Goal: Information Seeking & Learning: Understand process/instructions

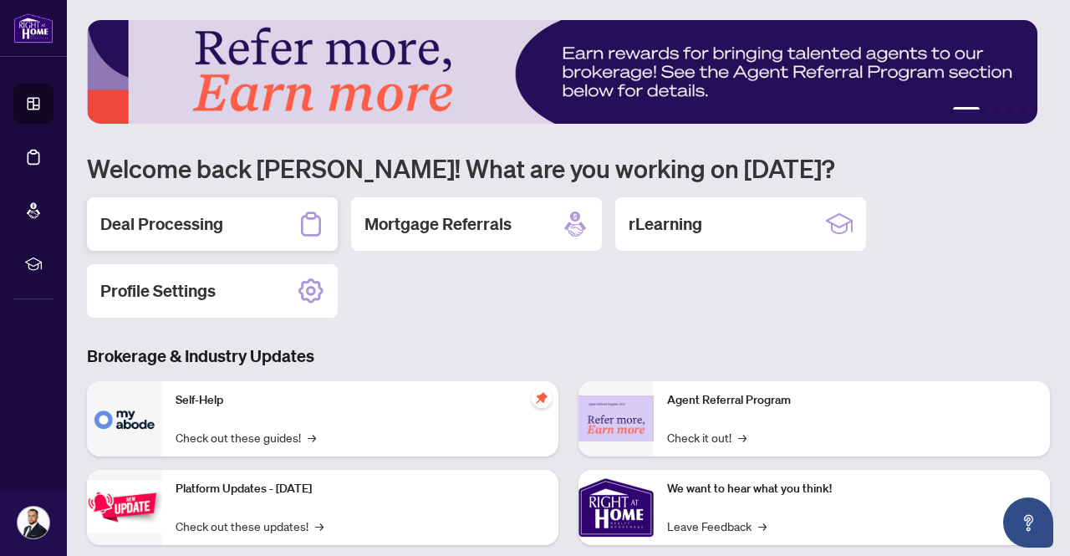
click at [138, 213] on h2 "Deal Processing" at bounding box center [161, 223] width 123 height 23
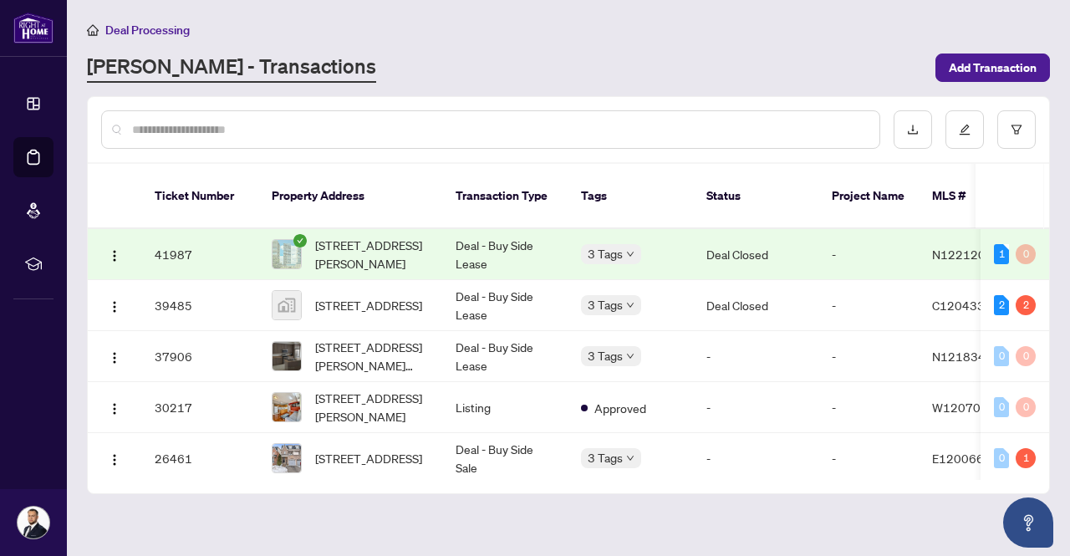
click at [707, 205] on th "Status" at bounding box center [755, 196] width 125 height 65
click at [415, 296] on span "[STREET_ADDRESS]" at bounding box center [368, 305] width 107 height 18
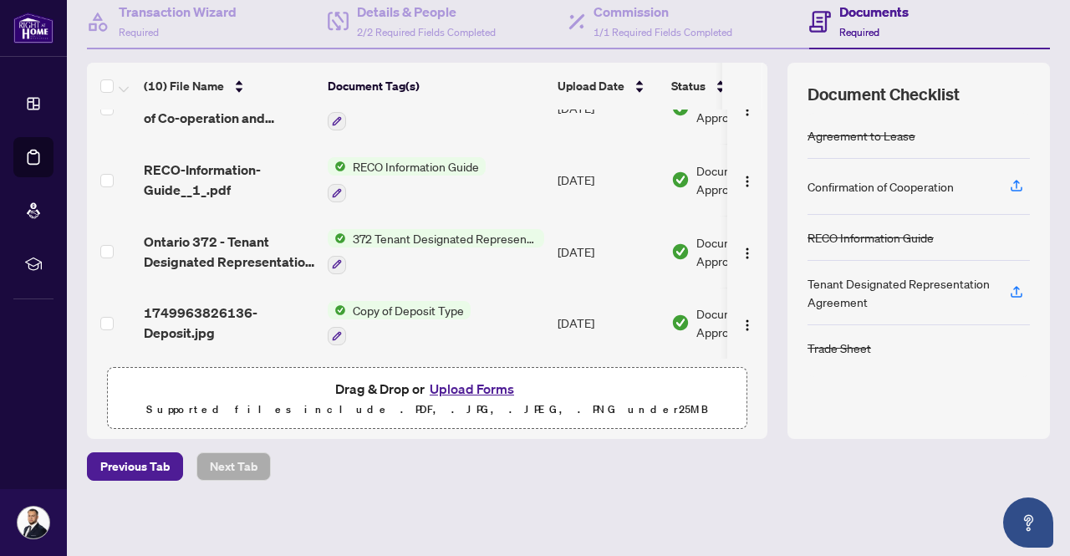
scroll to position [263, 0]
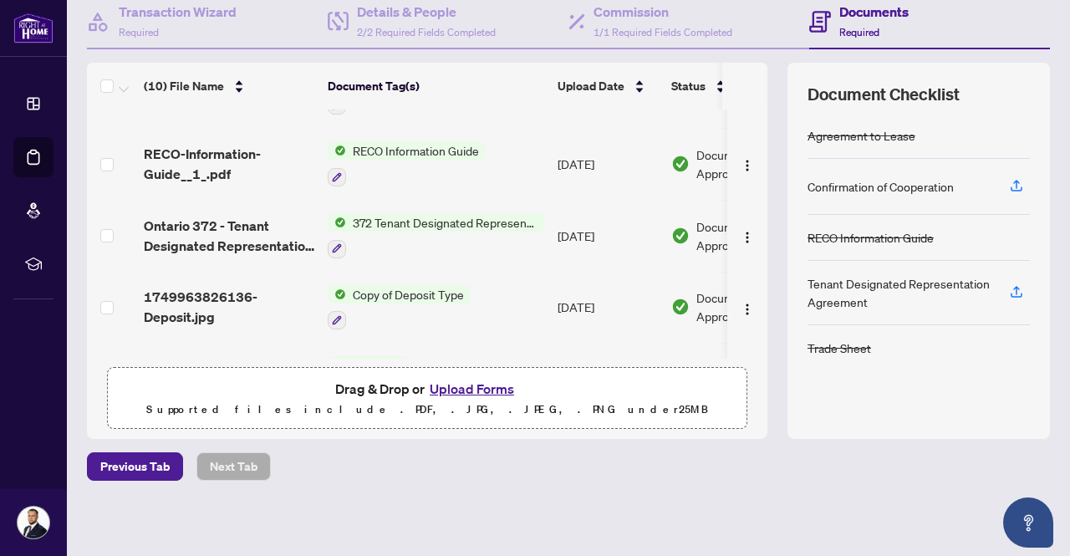
click at [409, 213] on span "372 Tenant Designated Representation Agreement - Authority for Lease or Purchase" at bounding box center [445, 222] width 198 height 18
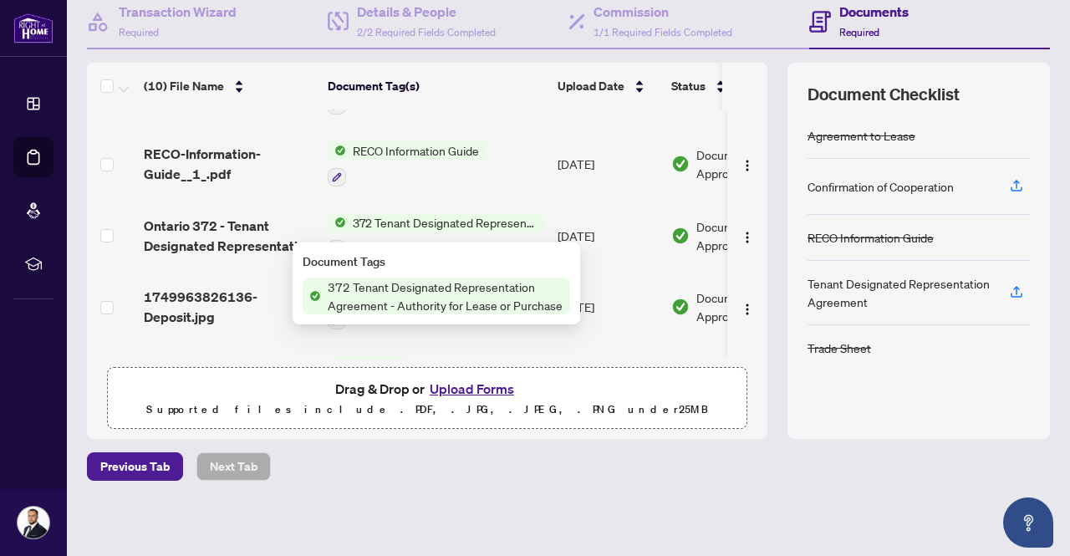
click at [274, 217] on span "Ontario 372 - Tenant Designated Representation Agreement - Authority for Lease …" at bounding box center [229, 236] width 171 height 40
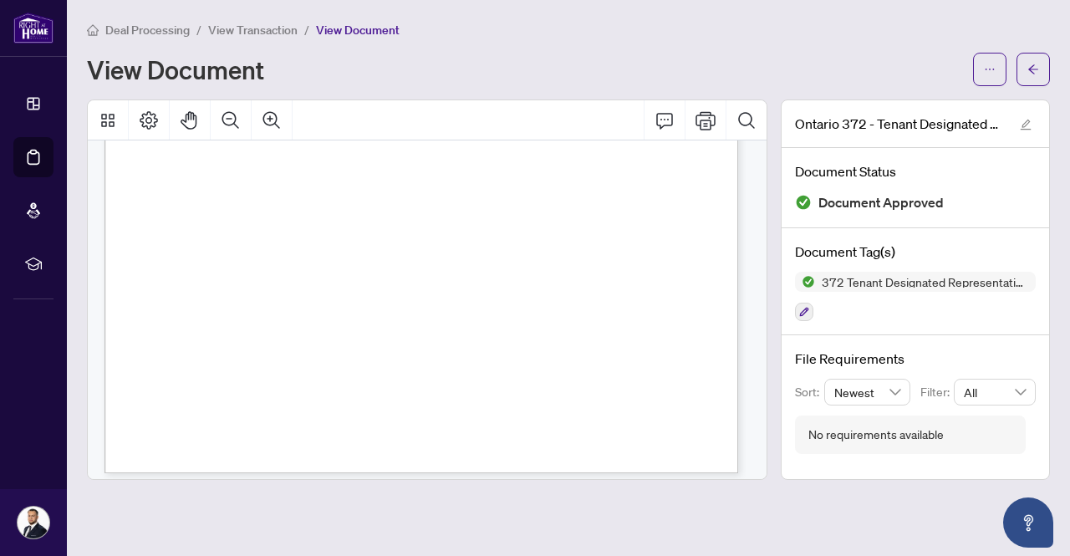
scroll to position [3892, 0]
click at [1018, 62] on button "button" at bounding box center [1033, 69] width 33 height 33
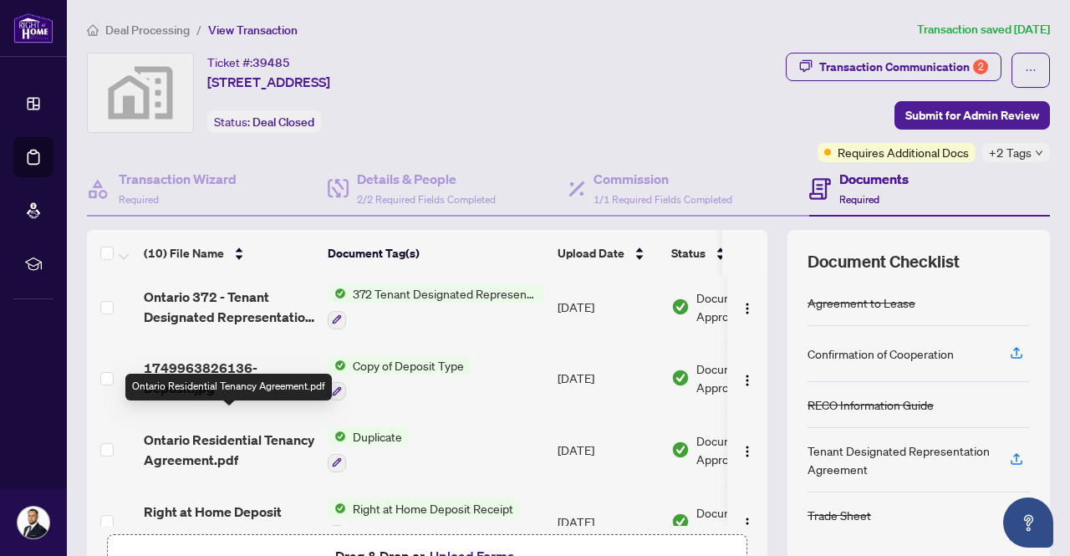
scroll to position [365, 0]
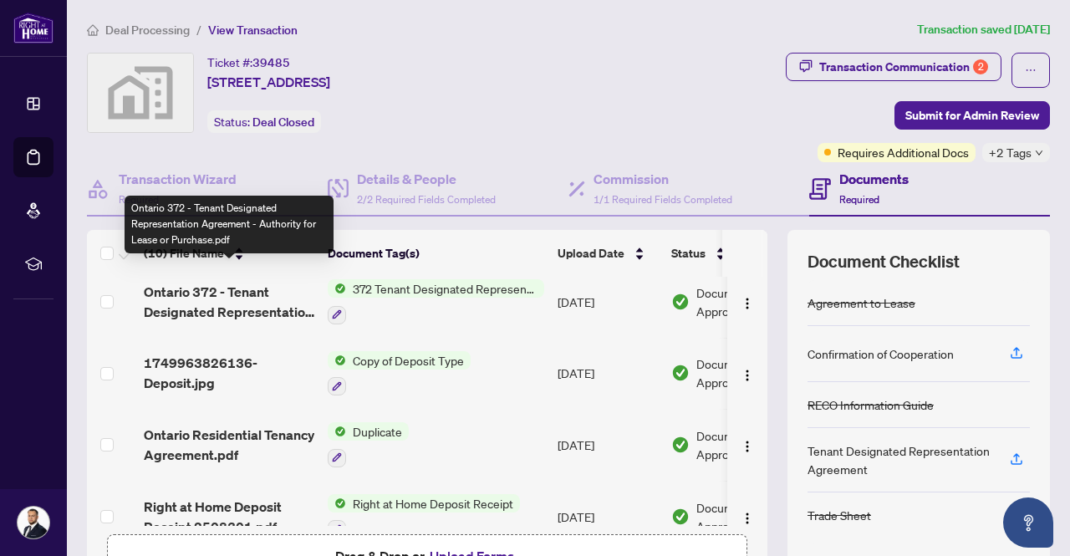
click at [246, 290] on span "Ontario 372 - Tenant Designated Representation Agreement - Authority for Lease …" at bounding box center [229, 302] width 171 height 40
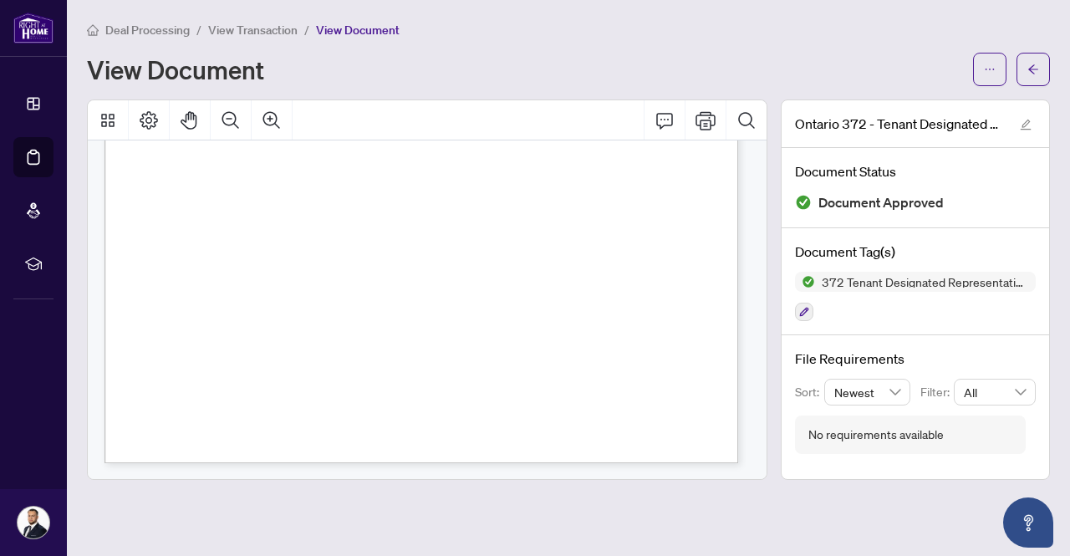
scroll to position [3892, 0]
click at [1033, 76] on span "button" at bounding box center [1033, 69] width 12 height 27
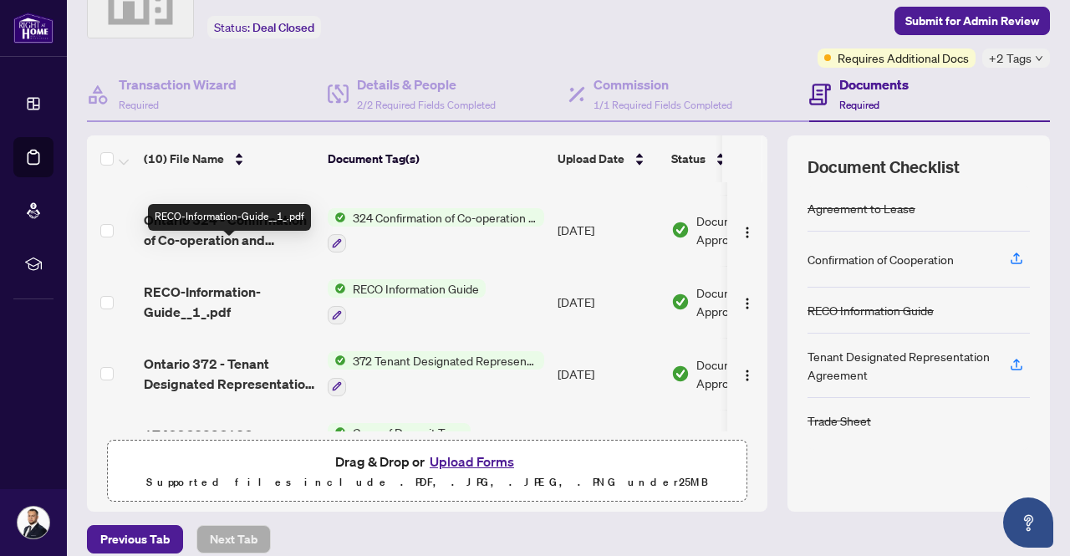
scroll to position [237, 0]
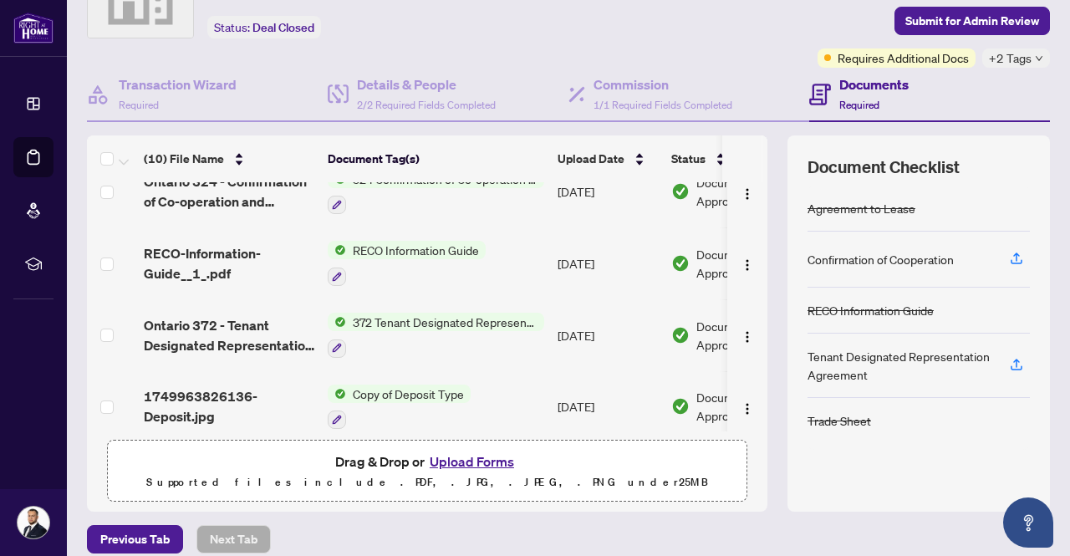
click at [434, 313] on span "372 Tenant Designated Representation Agreement - Authority for Lease or Purchase" at bounding box center [445, 322] width 198 height 18
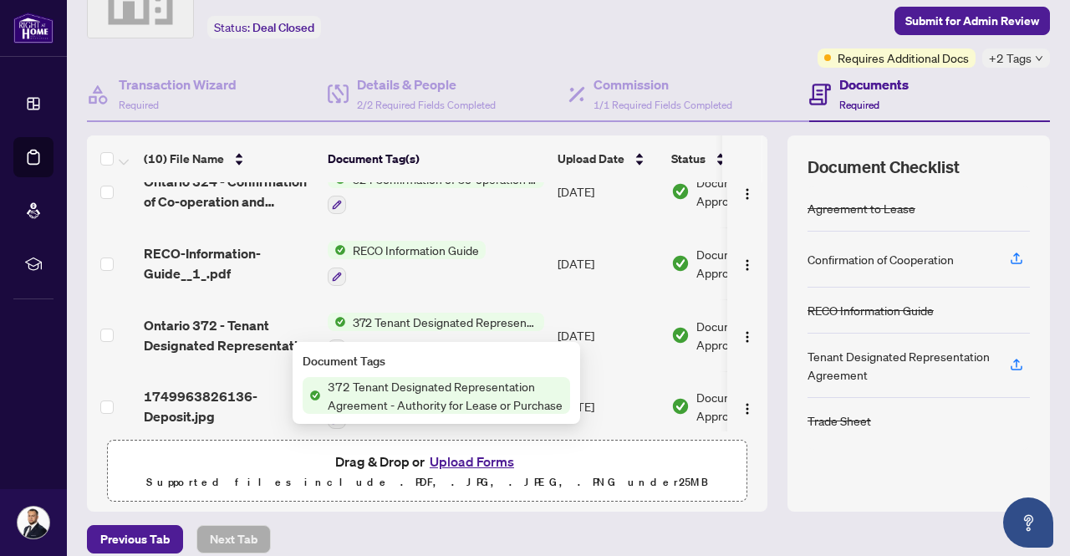
click at [469, 382] on span "372 Tenant Designated Representation Agreement - Authority for Lease or Purchase" at bounding box center [445, 395] width 249 height 37
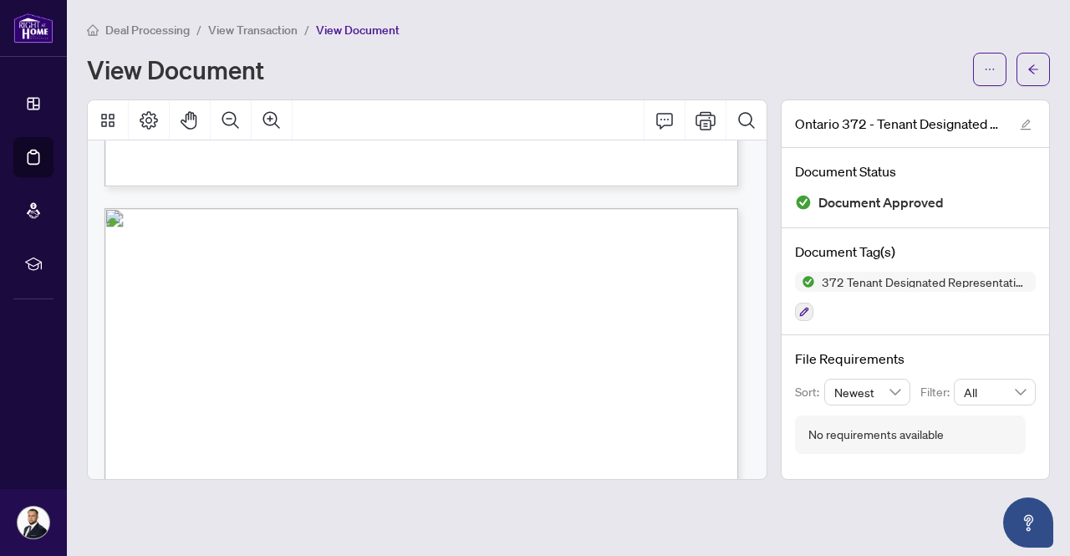
scroll to position [3210, 0]
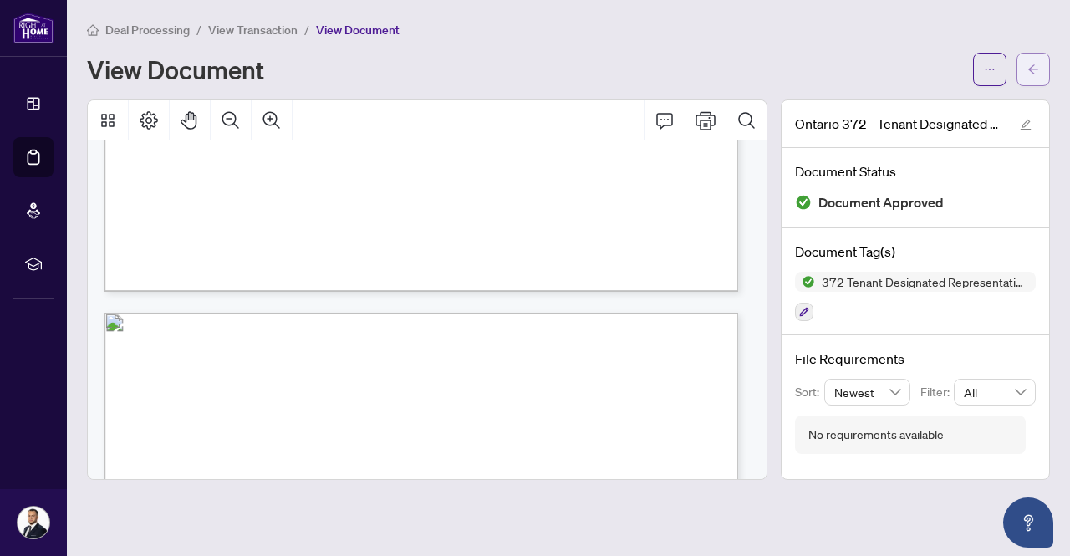
click at [1030, 56] on span "button" at bounding box center [1033, 69] width 12 height 27
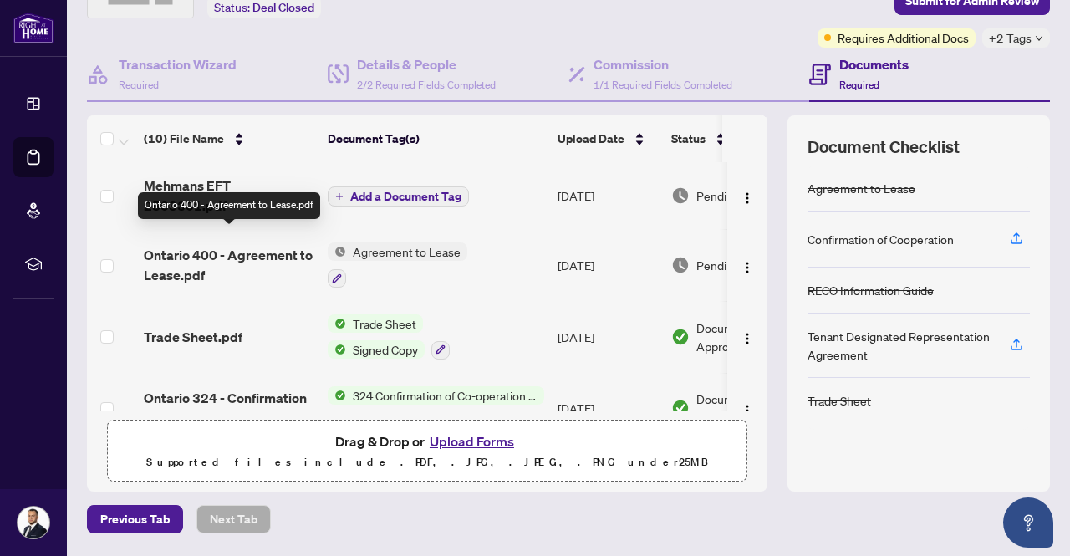
click at [268, 257] on span "Ontario 400 - Agreement to Lease.pdf" at bounding box center [229, 265] width 171 height 40
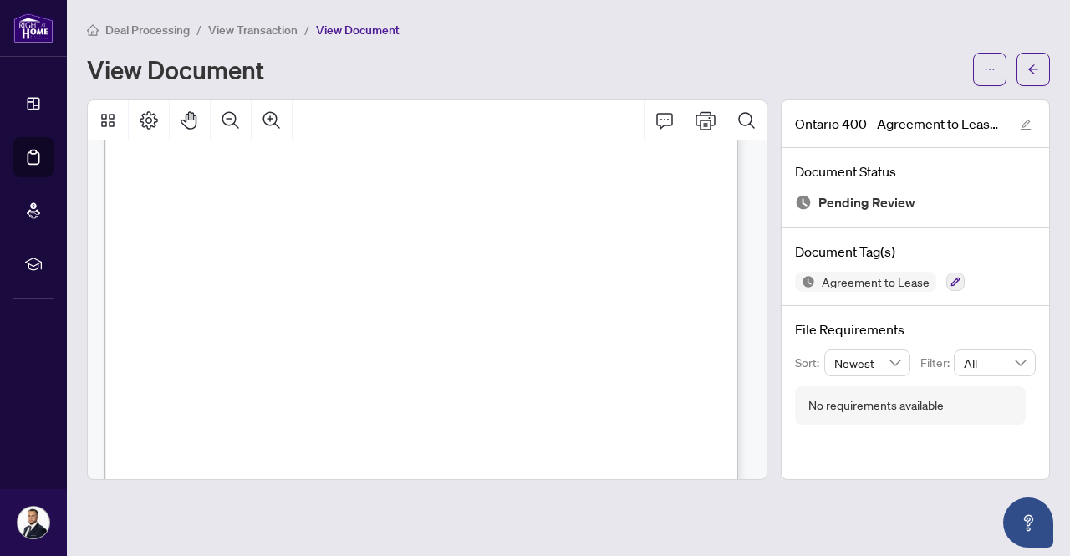
scroll to position [4733, 0]
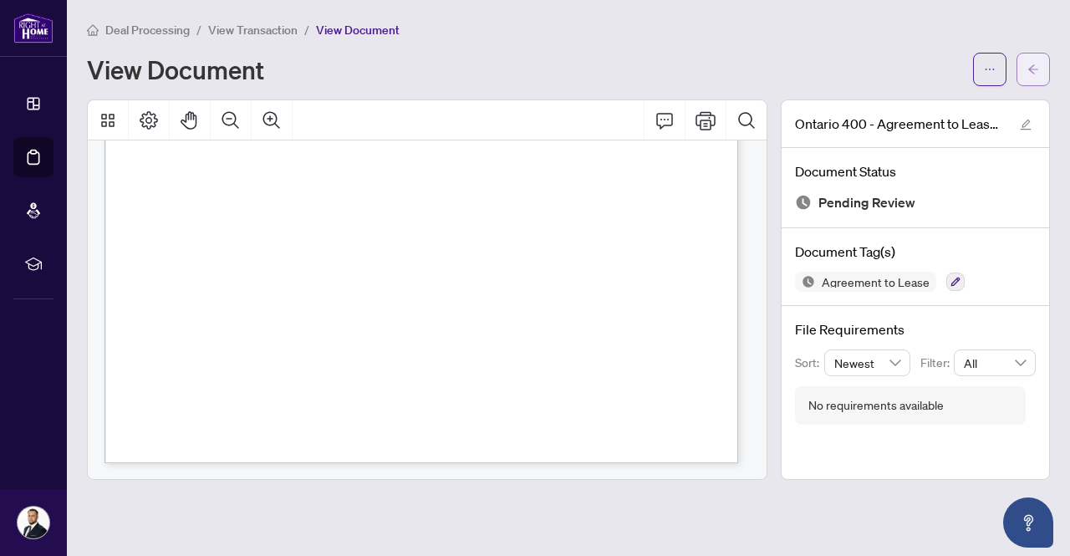
click at [1035, 80] on span "button" at bounding box center [1033, 69] width 12 height 27
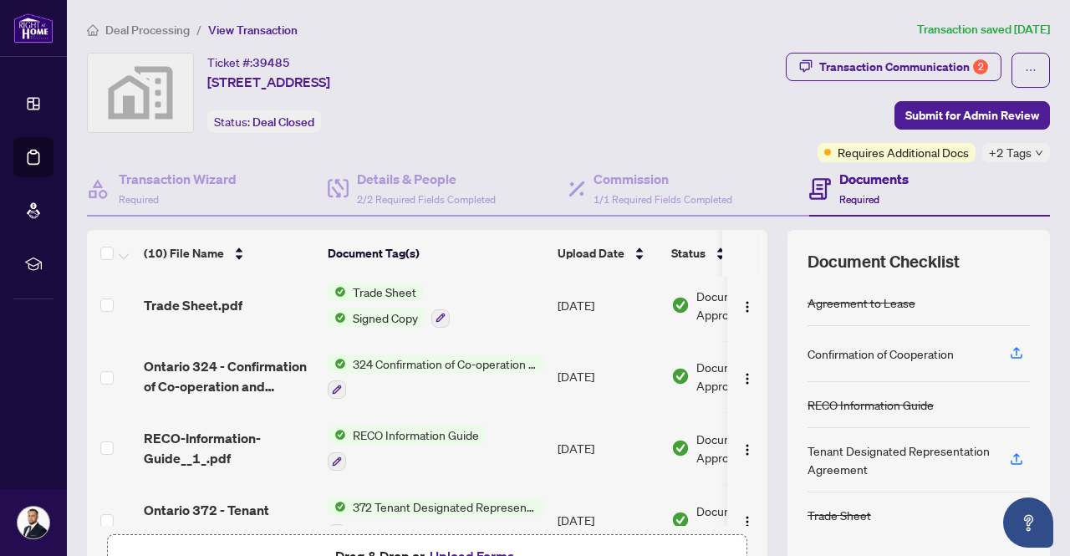
scroll to position [147, 0]
click at [186, 427] on span "RECO-Information-Guide__1_.pdf" at bounding box center [229, 447] width 171 height 40
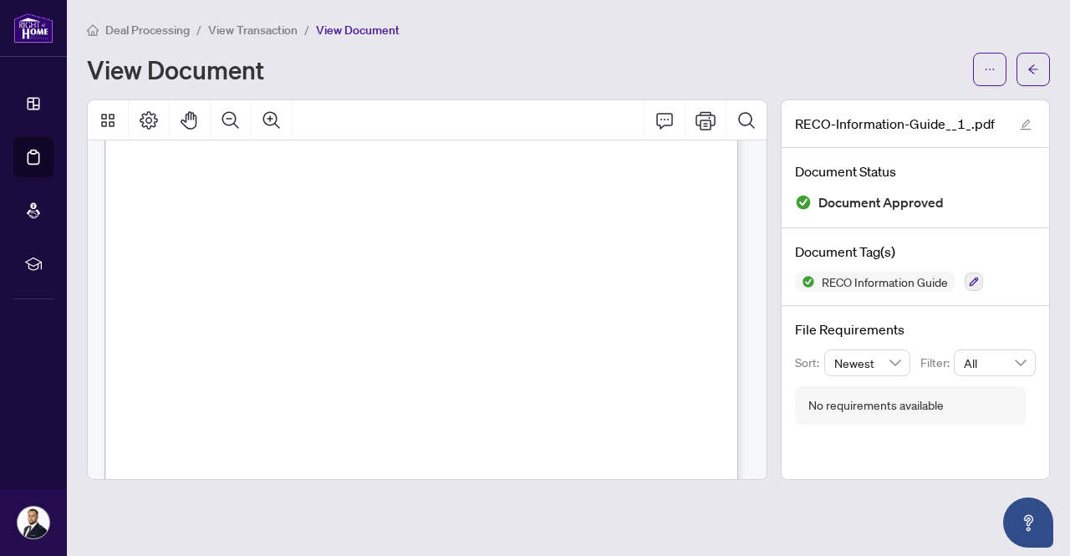
scroll to position [401, 0]
click at [1022, 85] on div "Deal Processing / View Transaction / View Document View Document RECO-Informati…" at bounding box center [568, 250] width 963 height 460
click at [1024, 74] on button "button" at bounding box center [1033, 69] width 33 height 33
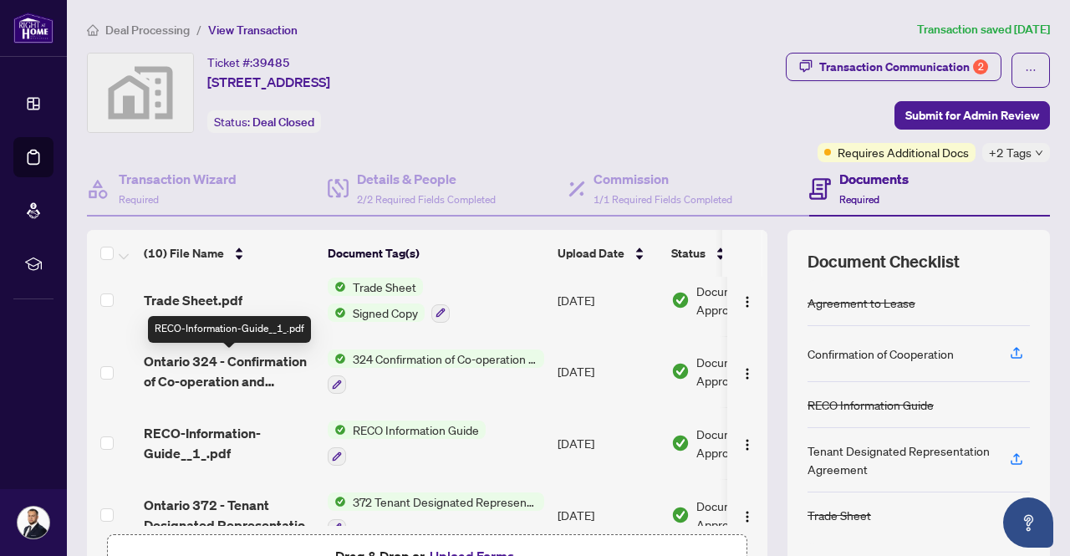
scroll to position [208, 0]
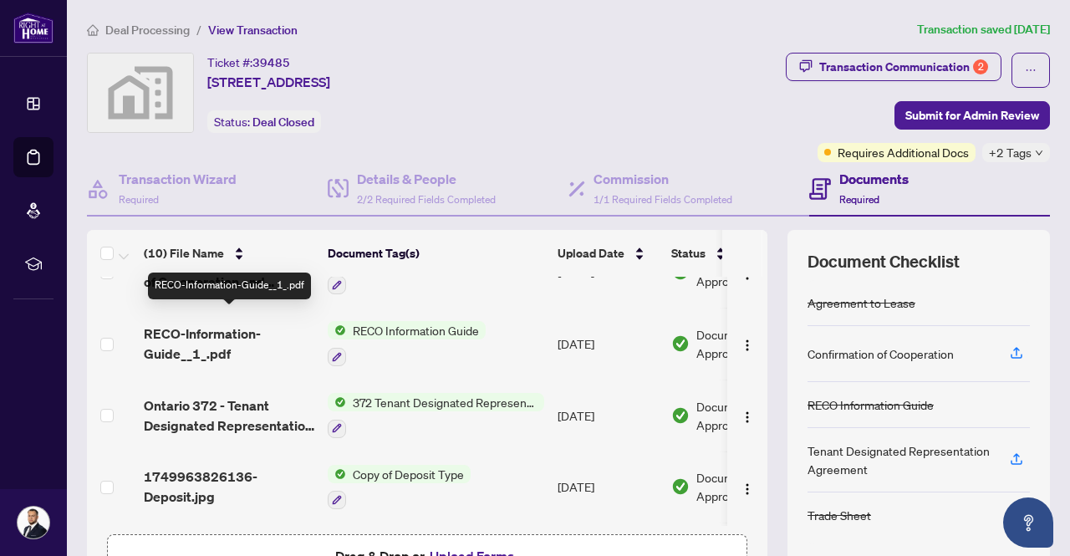
scroll to position [252, 0]
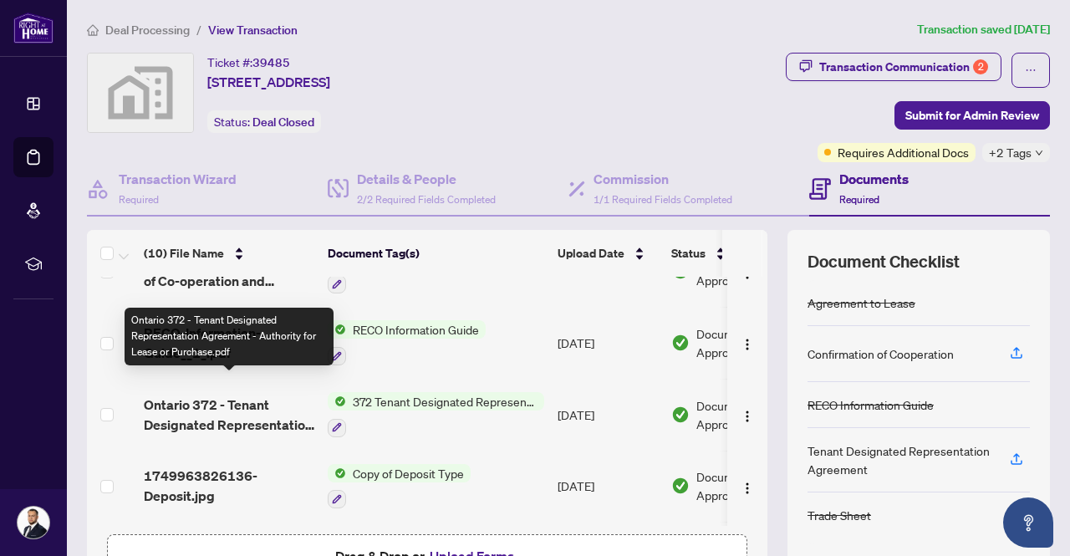
click at [271, 395] on span "Ontario 372 - Tenant Designated Representation Agreement - Authority for Lease …" at bounding box center [229, 415] width 171 height 40
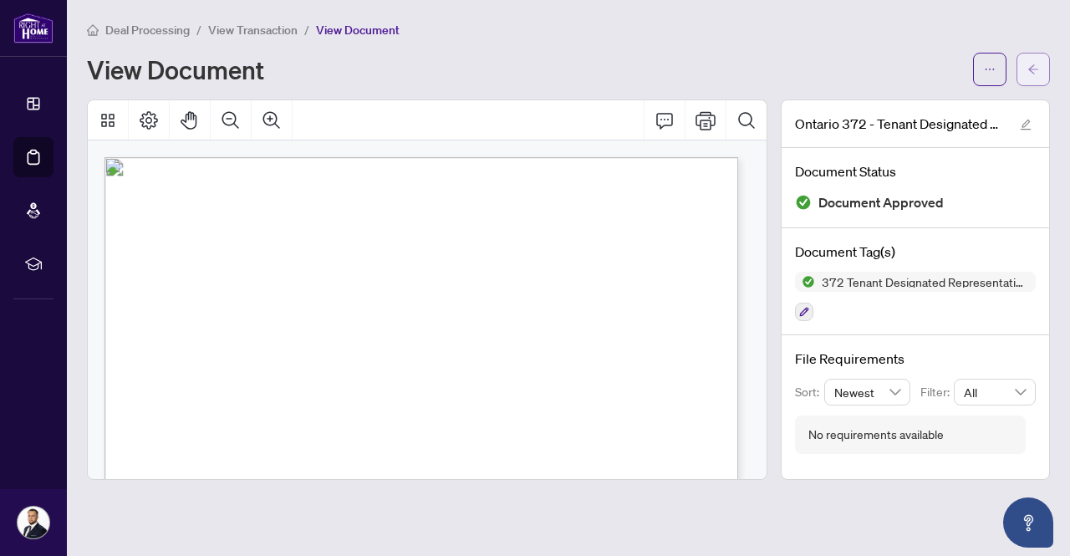
click at [1045, 61] on button "button" at bounding box center [1033, 69] width 33 height 33
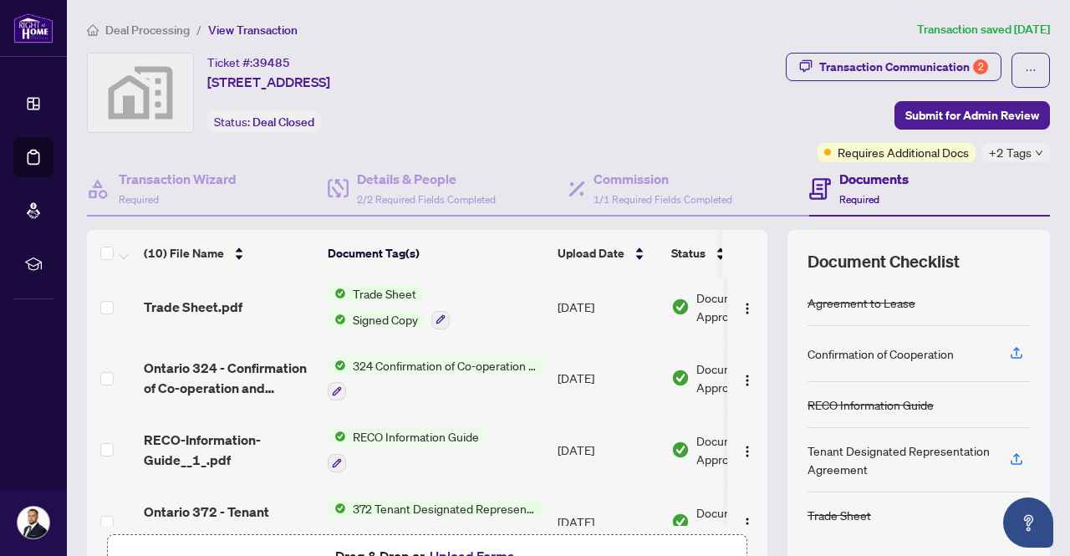
scroll to position [145, 0]
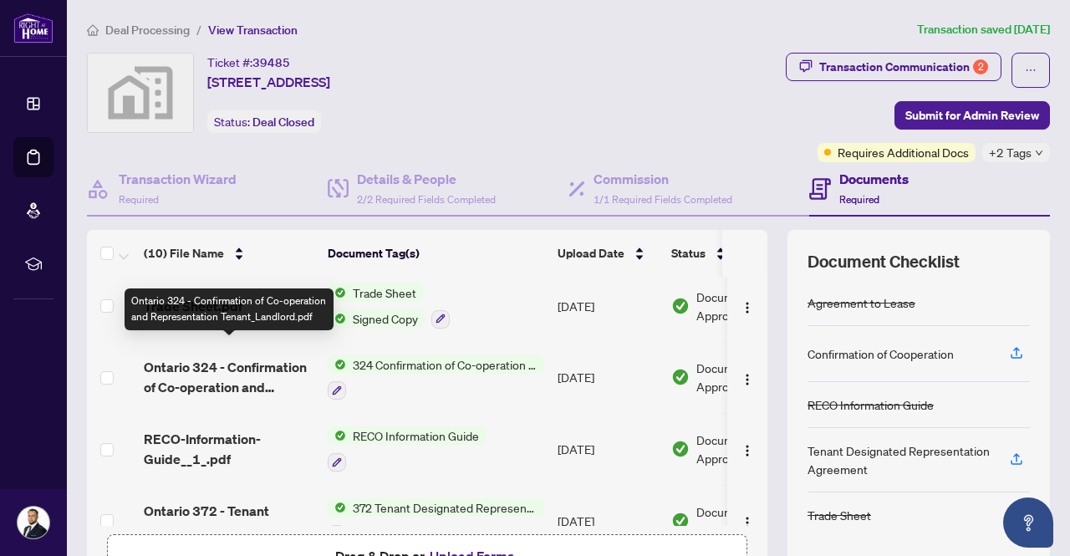
click at [236, 374] on span "Ontario 324 - Confirmation of Co-operation and Representation Tenant_Landlord.p…" at bounding box center [229, 377] width 171 height 40
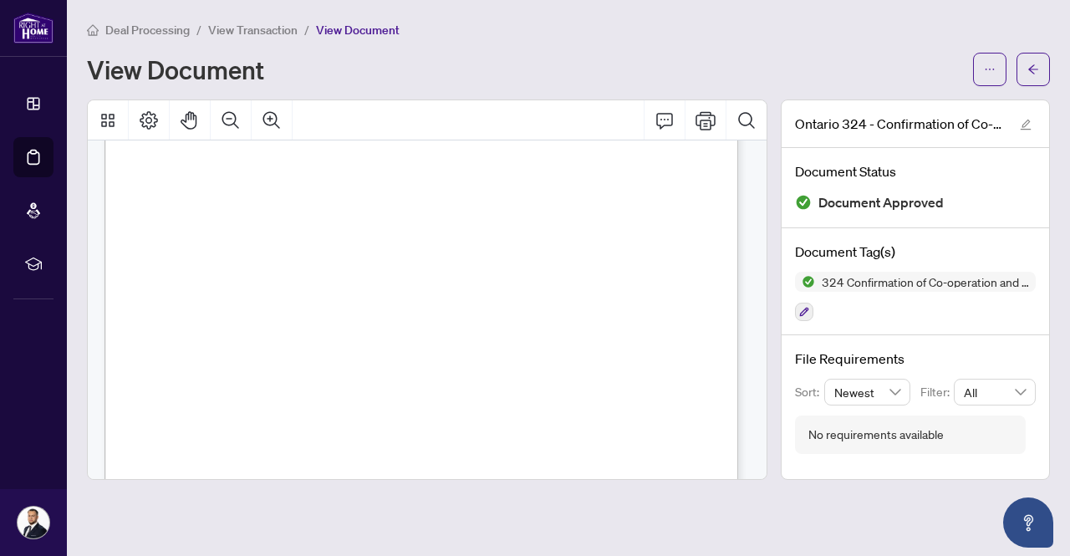
scroll to position [32, 0]
click at [1035, 78] on span "button" at bounding box center [1033, 69] width 12 height 27
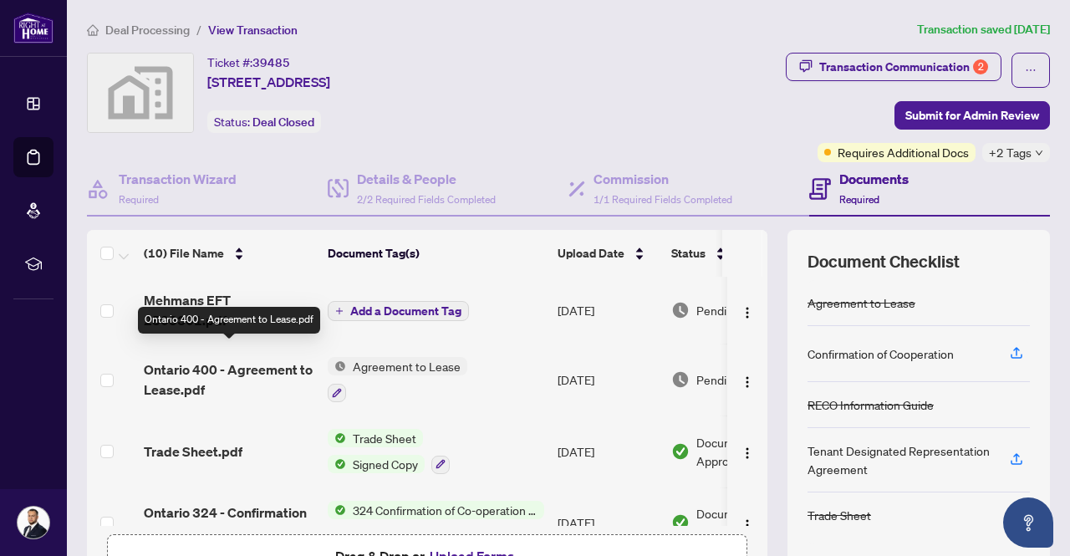
click at [232, 359] on span "Ontario 400 - Agreement to Lease.pdf" at bounding box center [229, 379] width 171 height 40
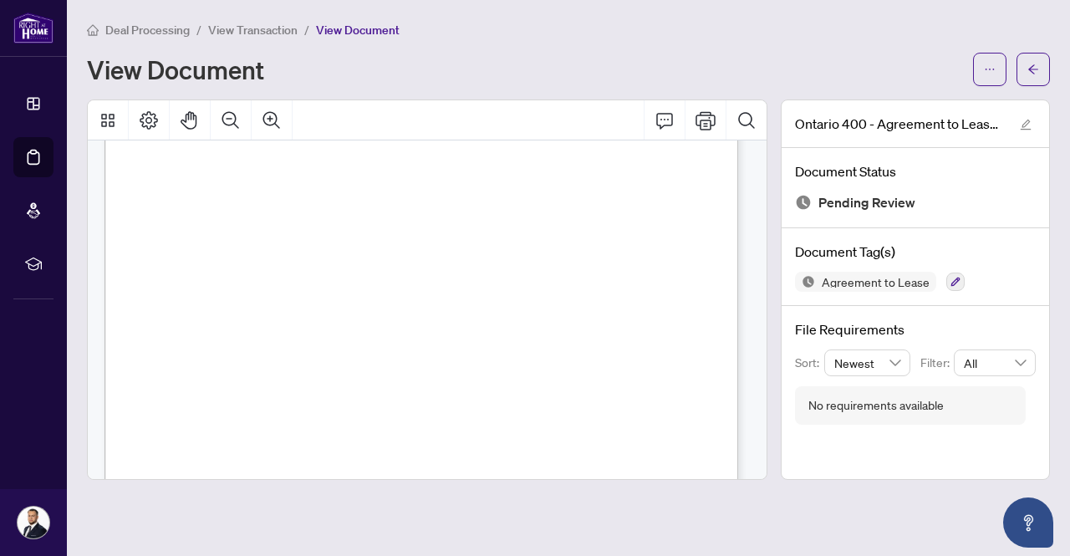
scroll to position [3455, 0]
click at [711, 121] on icon "Print" at bounding box center [706, 120] width 20 height 18
click at [158, 115] on icon "Page Layout" at bounding box center [149, 120] width 20 height 20
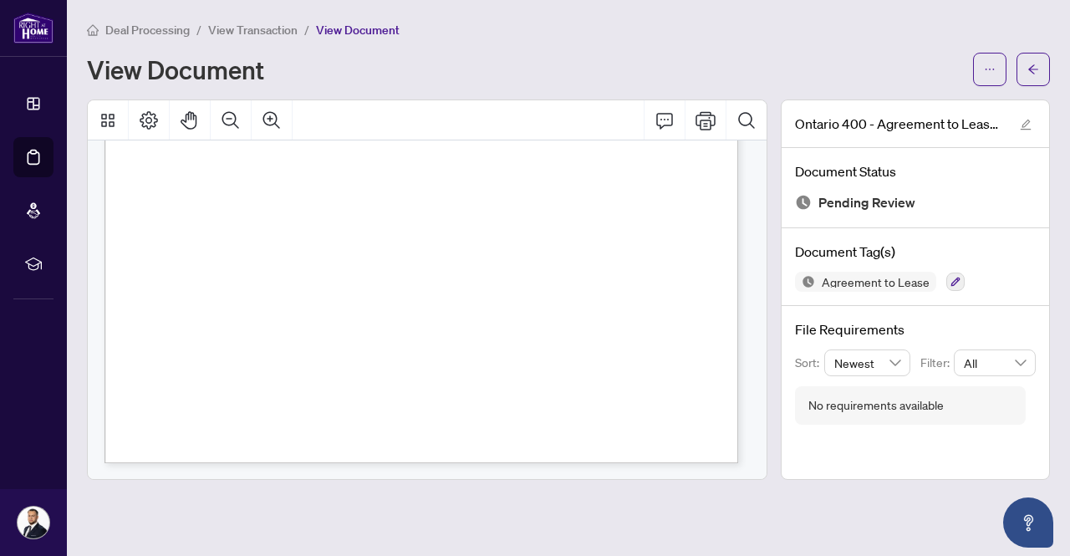
click at [1045, 38] on div "Deal Processing / View Transaction / View Document" at bounding box center [568, 29] width 963 height 19
click at [1032, 83] on button "button" at bounding box center [1033, 69] width 33 height 33
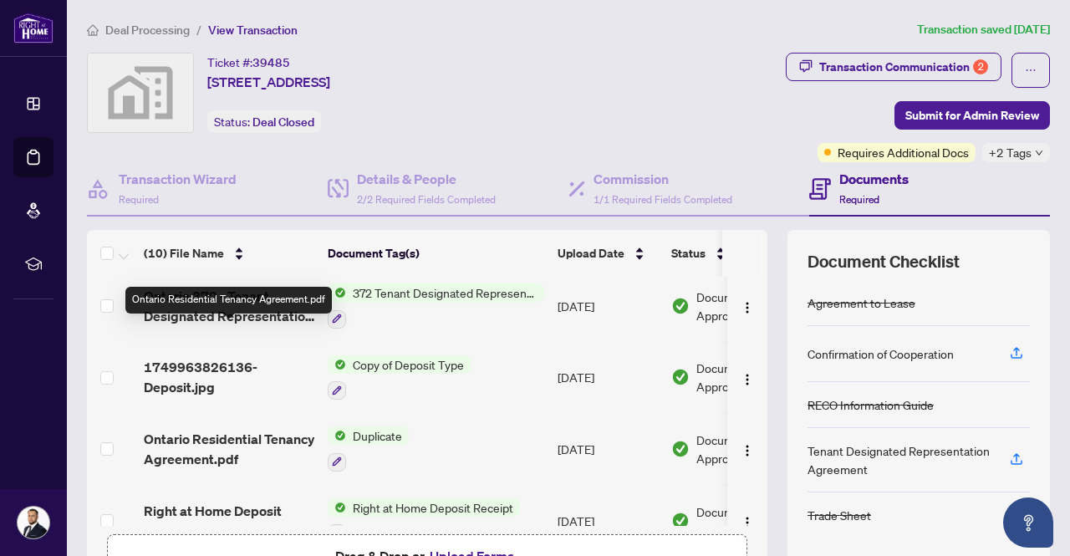
scroll to position [449, 0]
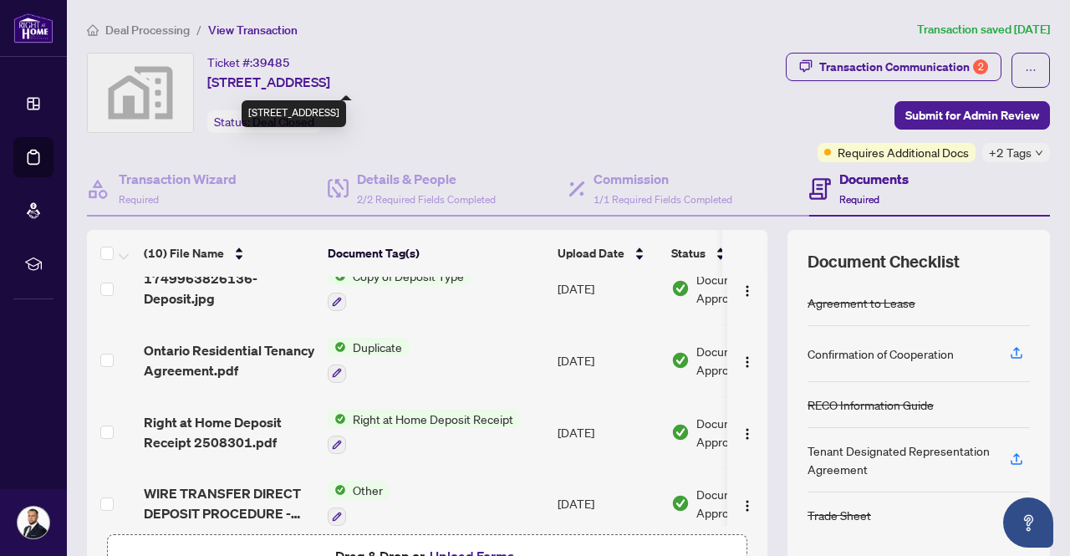
click at [235, 80] on span "[STREET_ADDRESS]" at bounding box center [268, 82] width 123 height 20
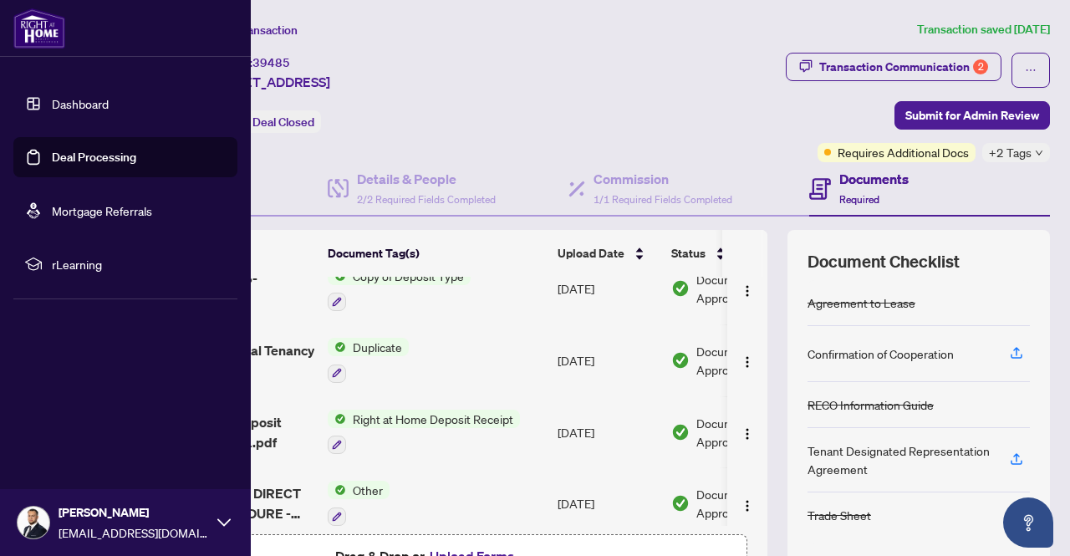
click at [52, 150] on link "Deal Processing" at bounding box center [94, 157] width 84 height 15
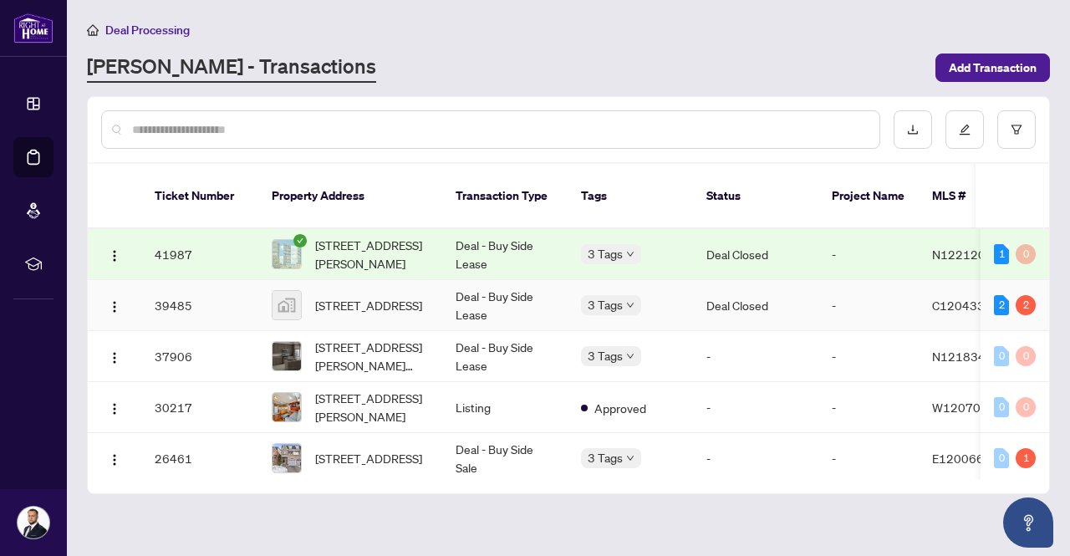
click at [390, 296] on span "[STREET_ADDRESS]" at bounding box center [368, 305] width 107 height 18
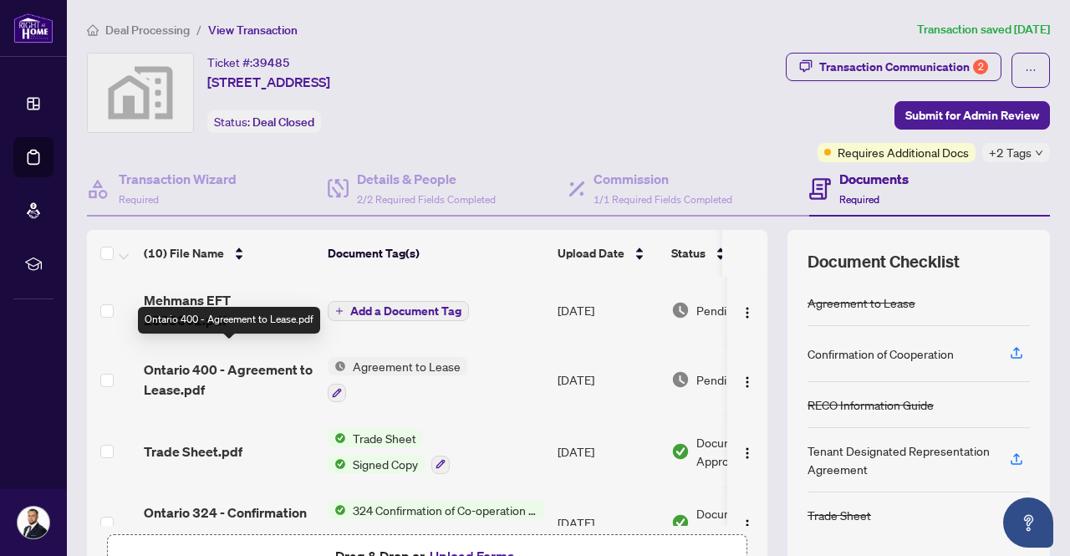
click at [247, 376] on span "Ontario 400 - Agreement to Lease.pdf" at bounding box center [229, 379] width 171 height 40
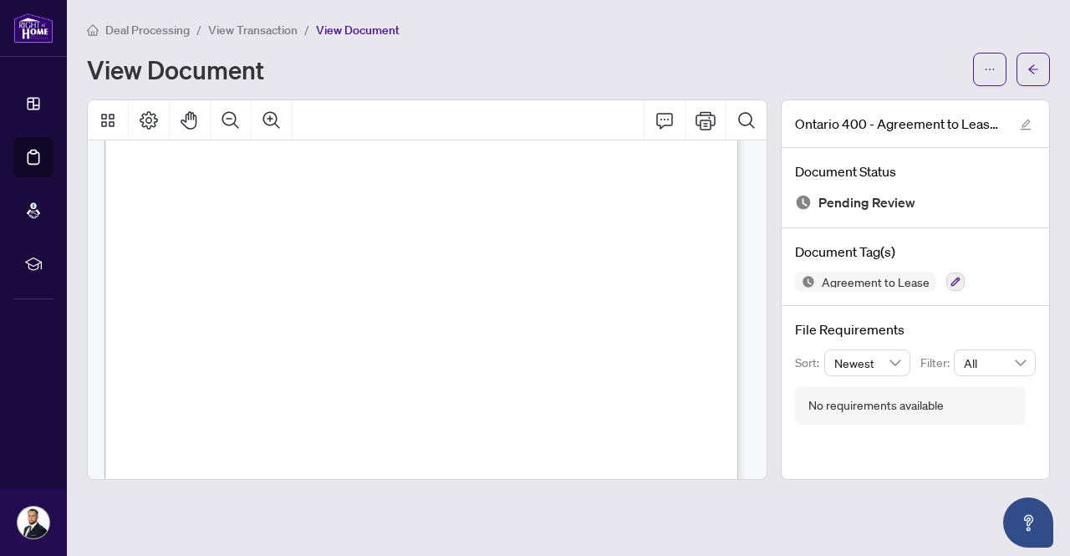
scroll to position [4733, 0]
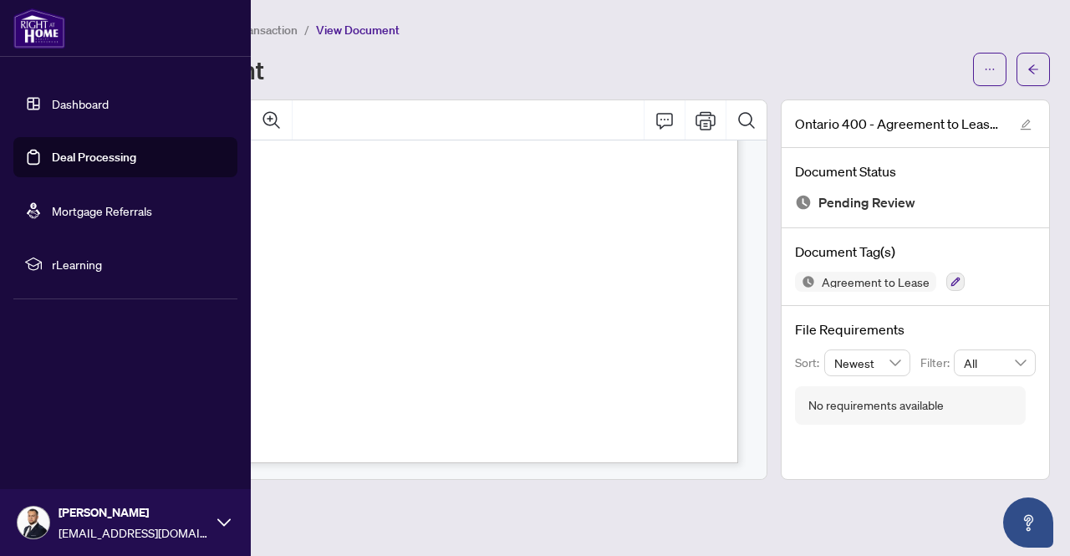
click at [52, 158] on link "Deal Processing" at bounding box center [94, 157] width 84 height 15
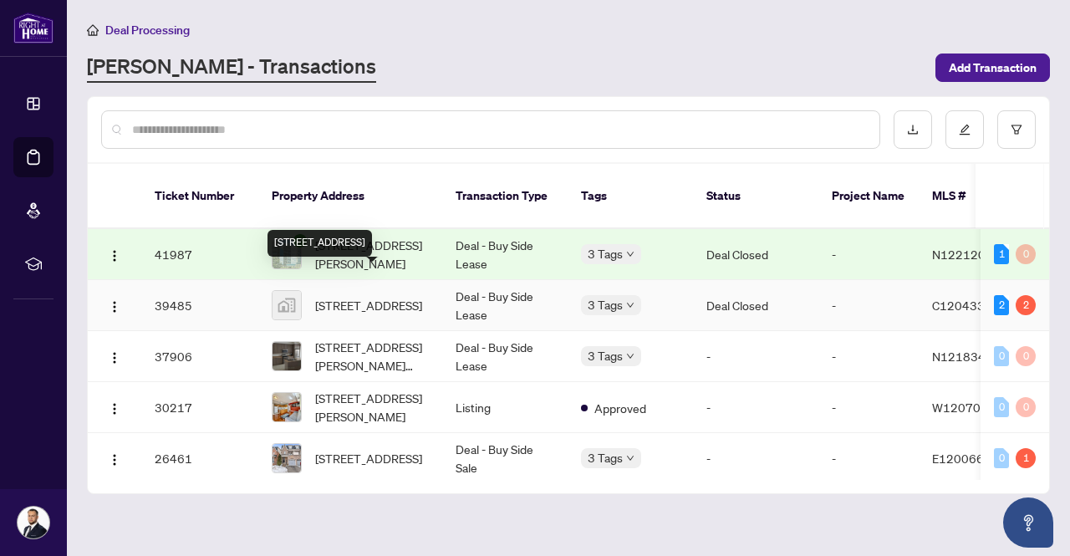
click at [388, 298] on span "[STREET_ADDRESS]" at bounding box center [368, 305] width 107 height 18
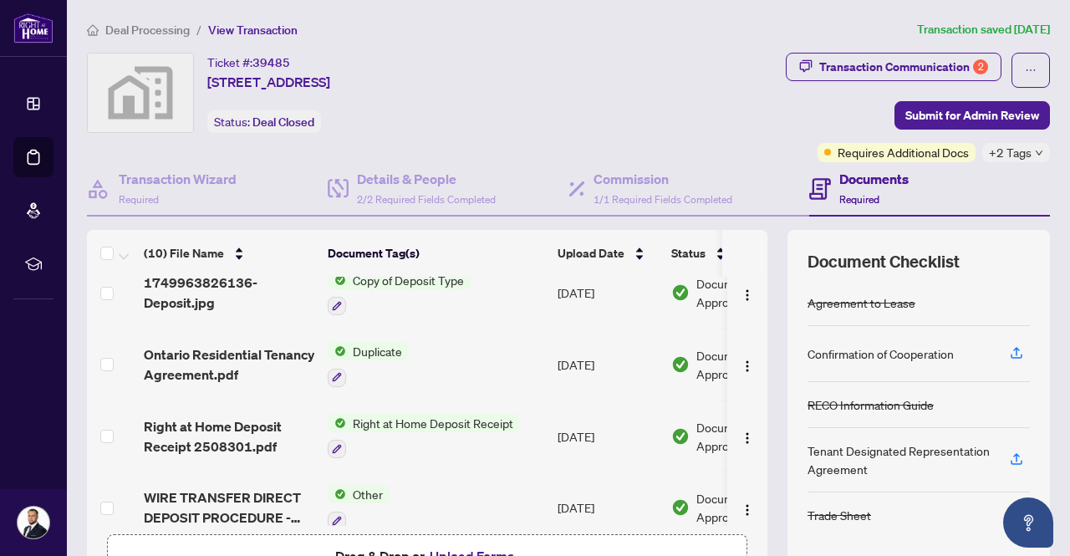
scroll to position [449, 0]
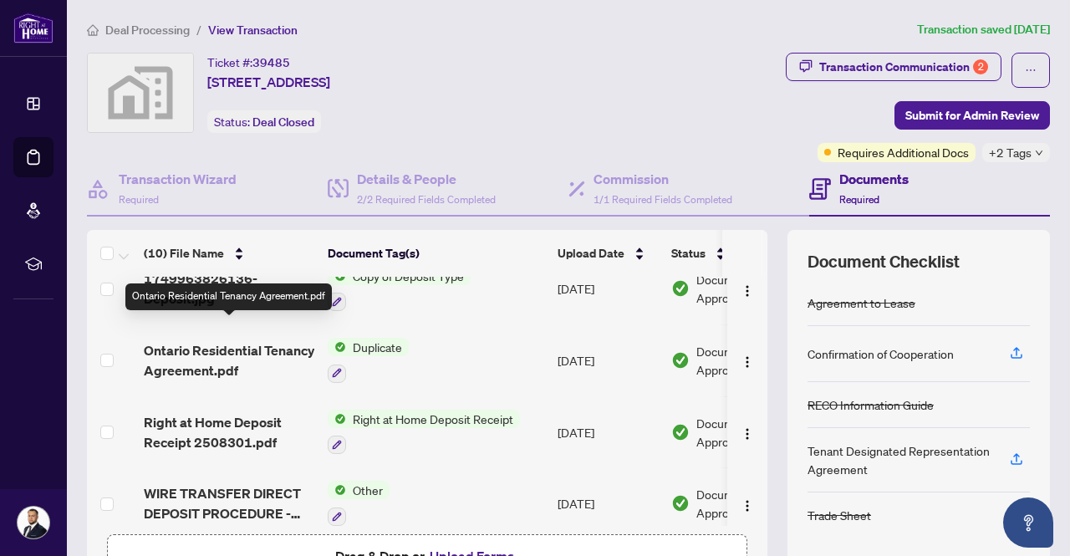
click at [261, 340] on span "Ontario Residential Tenancy Agreement.pdf" at bounding box center [229, 360] width 171 height 40
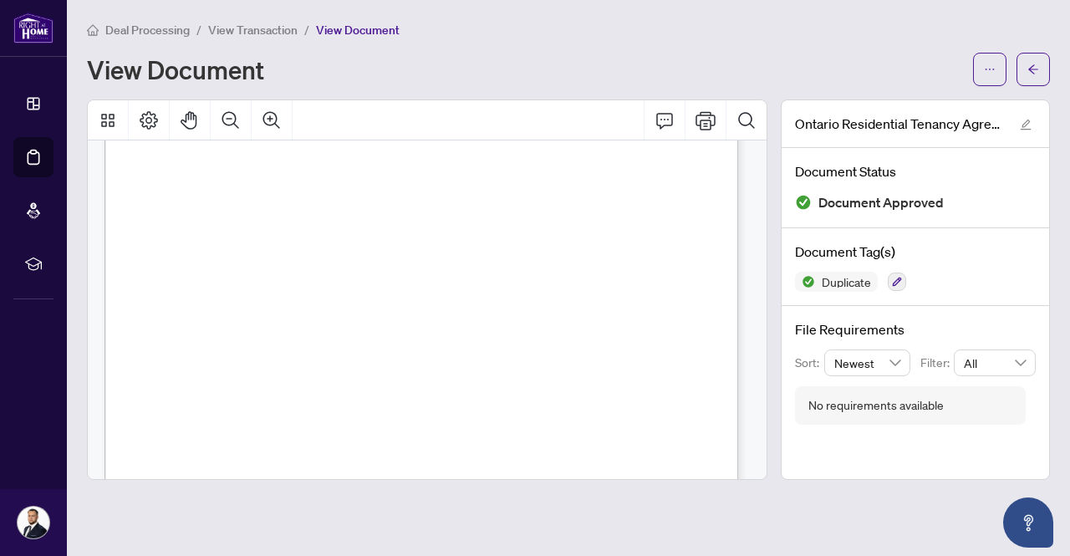
scroll to position [3892, 0]
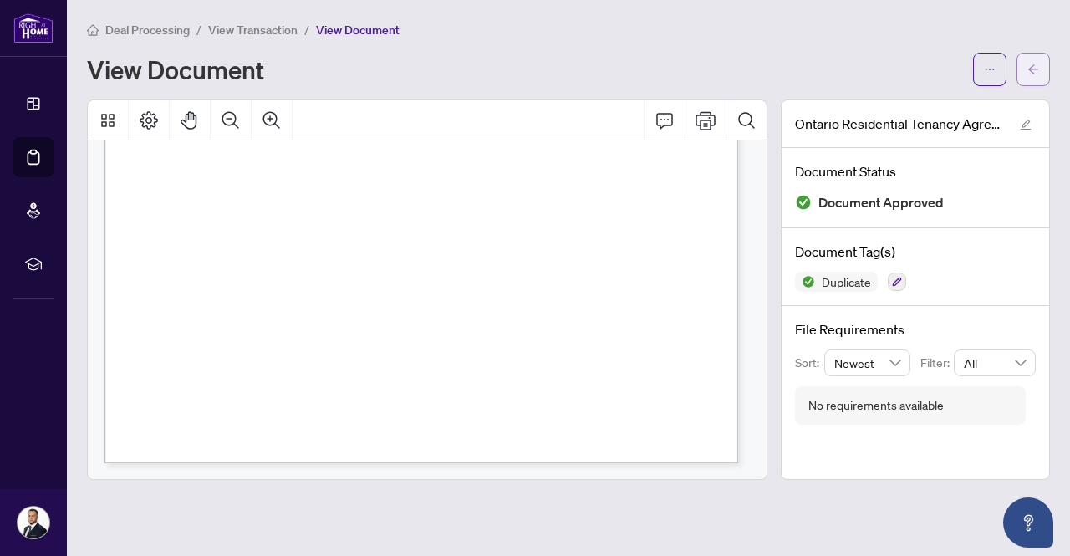
click at [1027, 78] on span "button" at bounding box center [1033, 69] width 12 height 27
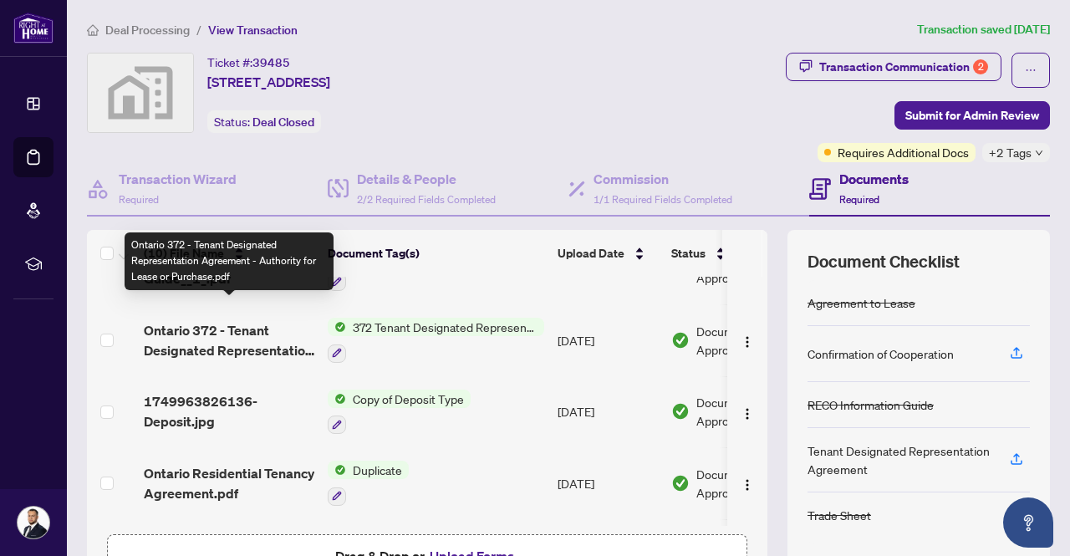
scroll to position [327, 0]
